Goal: Information Seeking & Learning: Learn about a topic

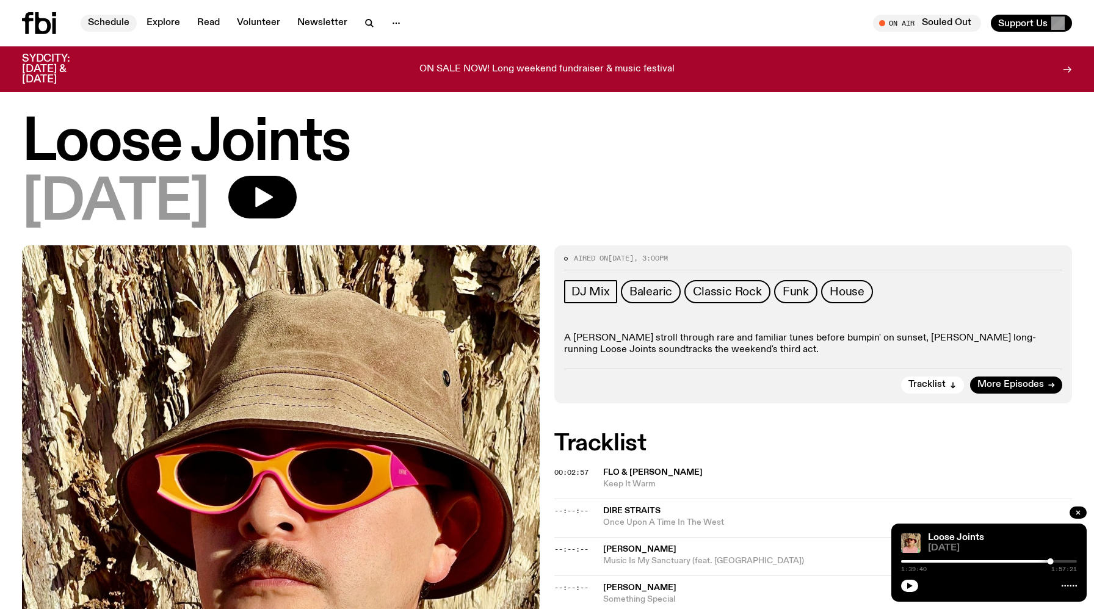
click at [99, 27] on link "Schedule" at bounding box center [109, 23] width 56 height 17
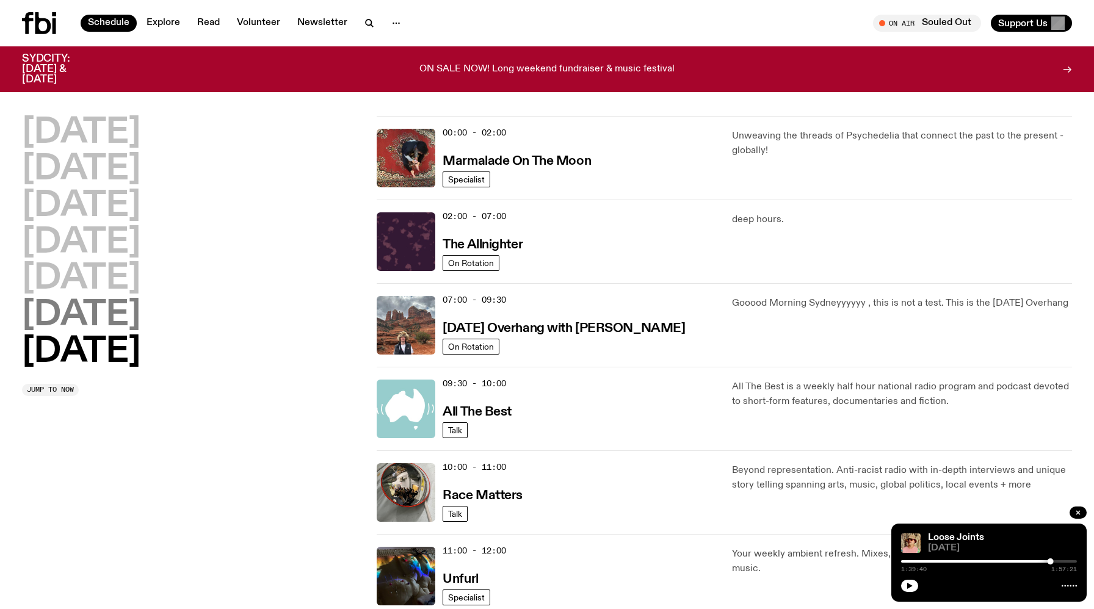
click at [101, 319] on h2 "[DATE]" at bounding box center [81, 316] width 118 height 34
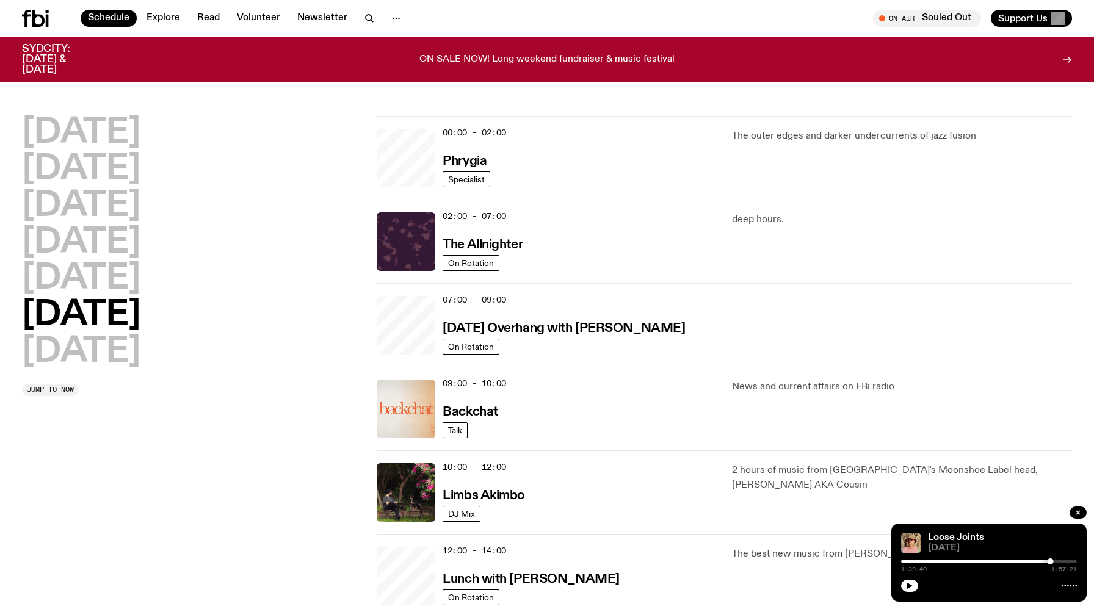
scroll to position [34, 0]
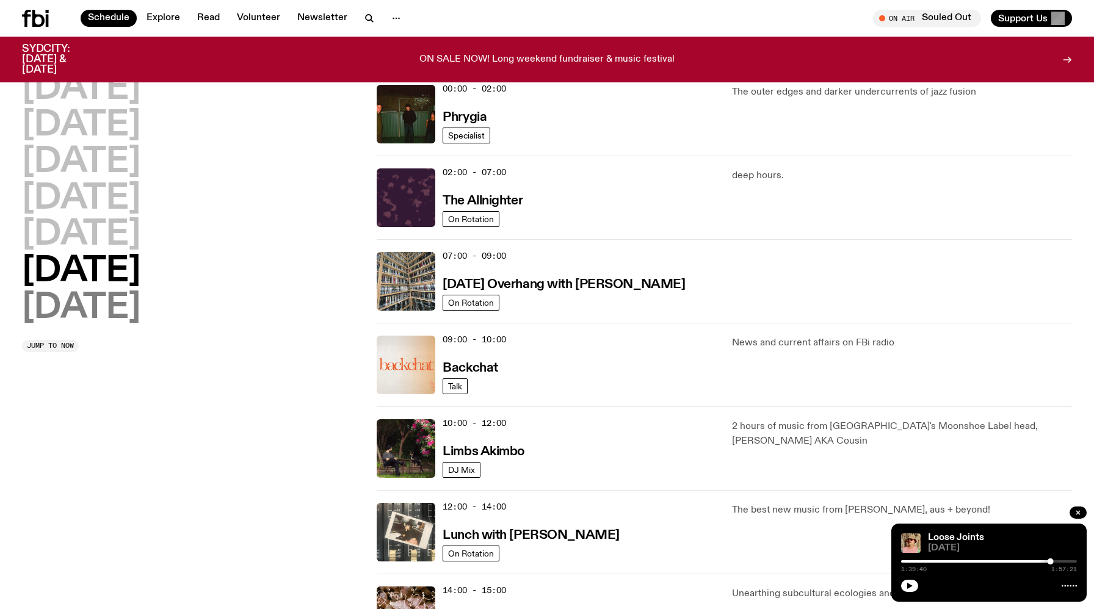
click at [99, 321] on h2 "[DATE]" at bounding box center [81, 308] width 118 height 34
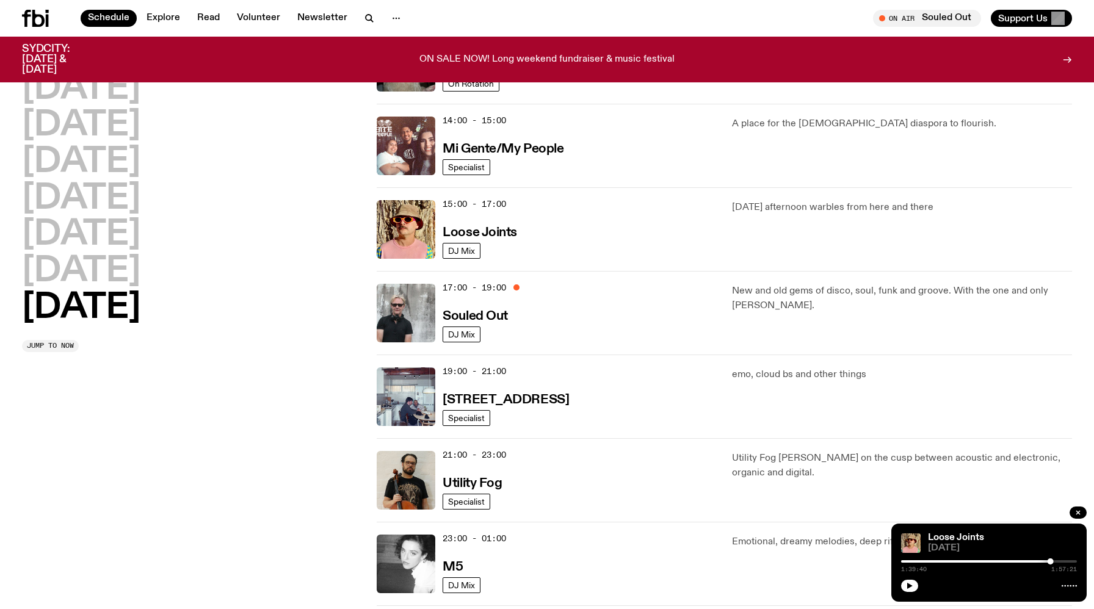
scroll to position [606, 0]
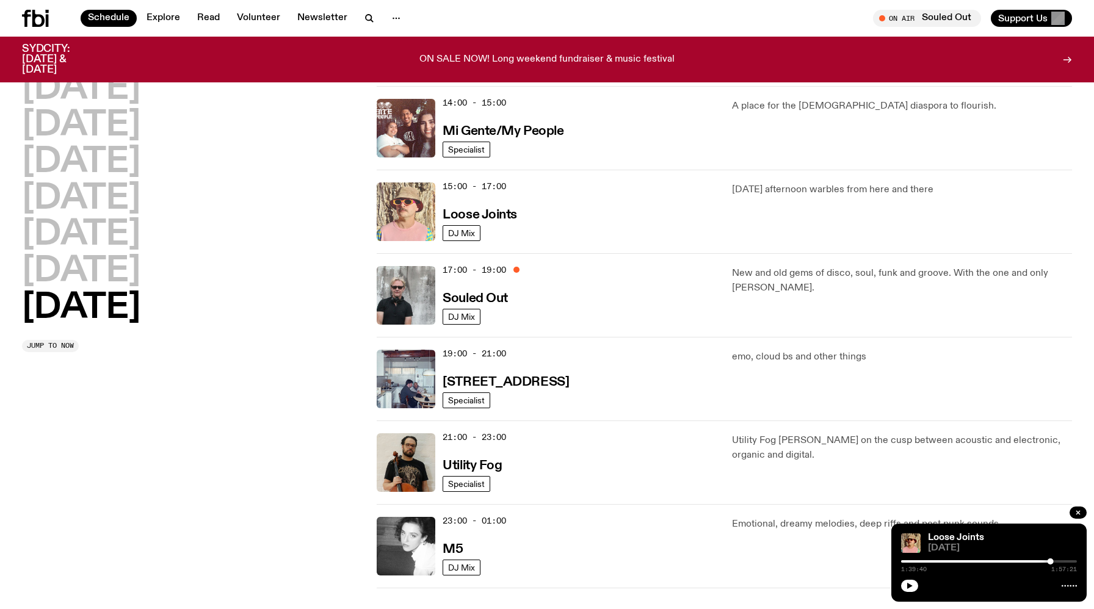
click at [422, 212] on img at bounding box center [406, 212] width 59 height 59
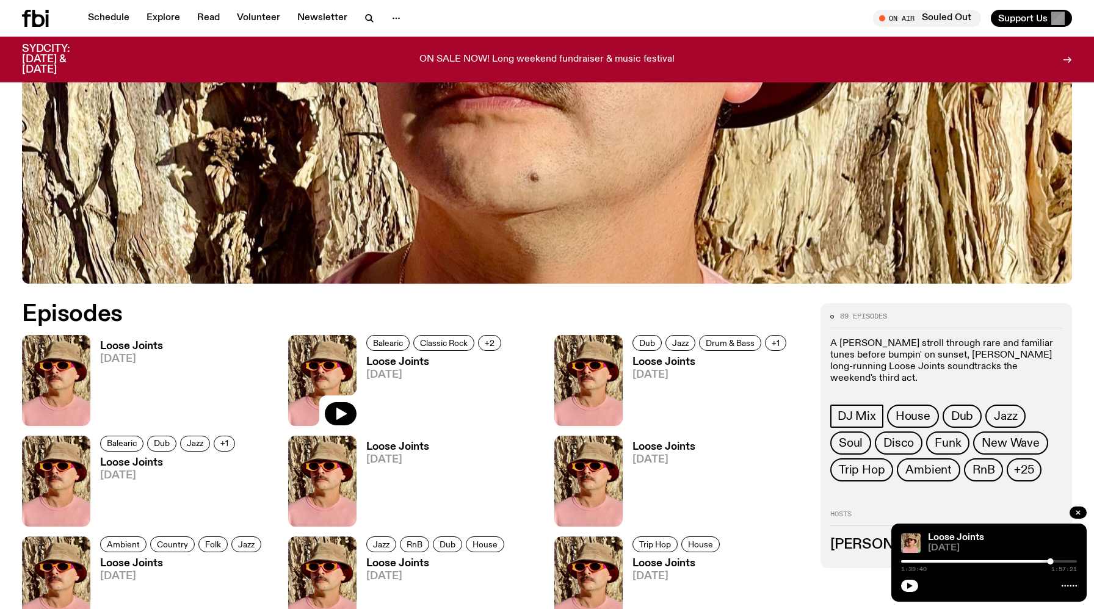
scroll to position [553, 0]
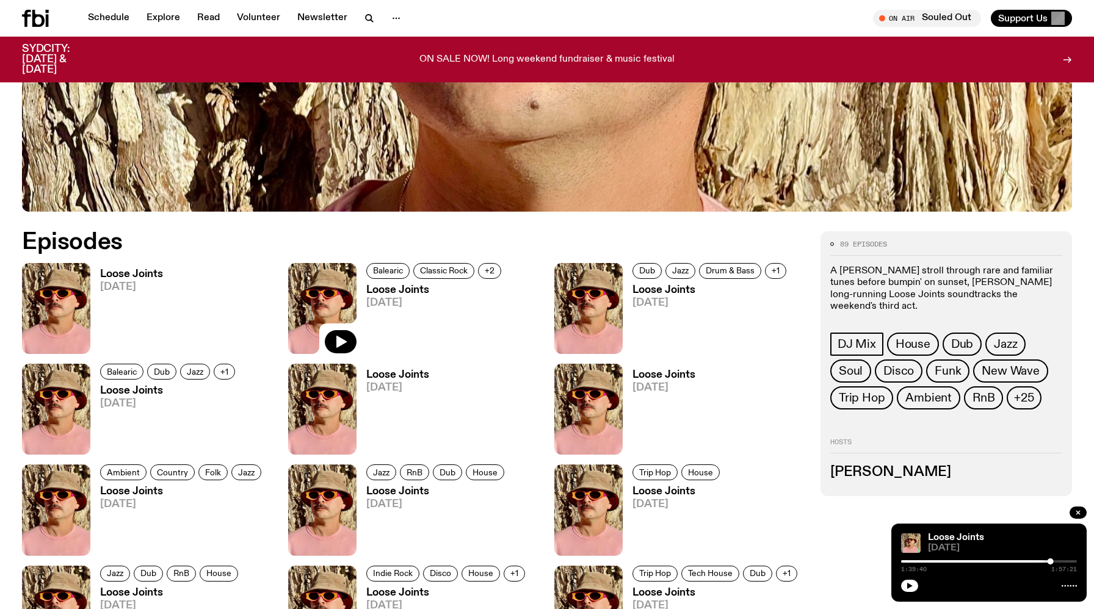
click at [77, 291] on img at bounding box center [56, 308] width 68 height 91
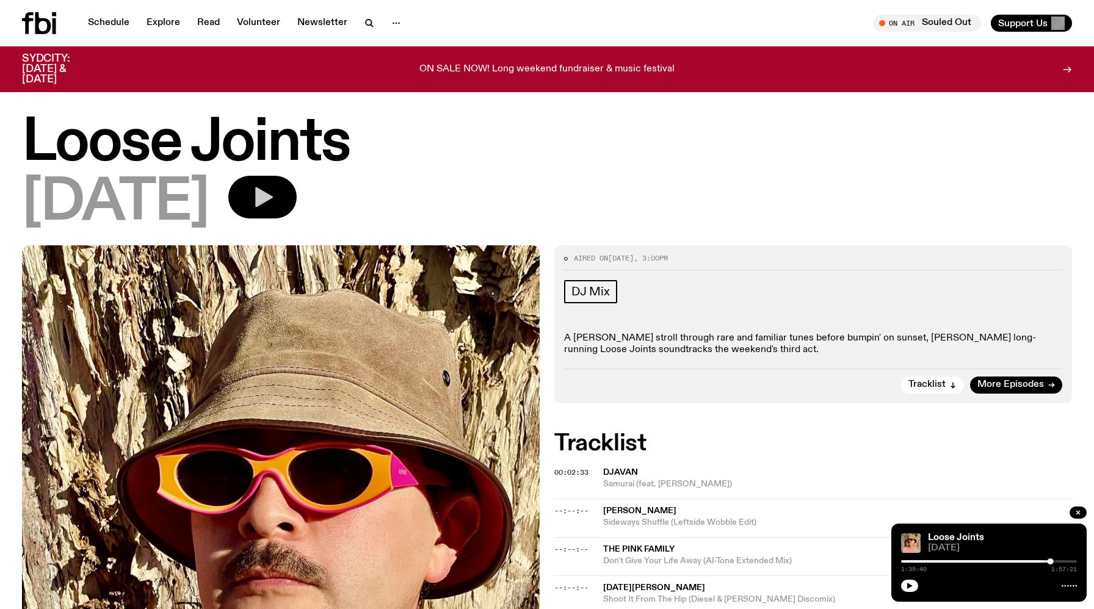
click at [273, 188] on icon "button" at bounding box center [264, 197] width 18 height 20
